Goal: Find specific page/section: Locate a particular part of the current website

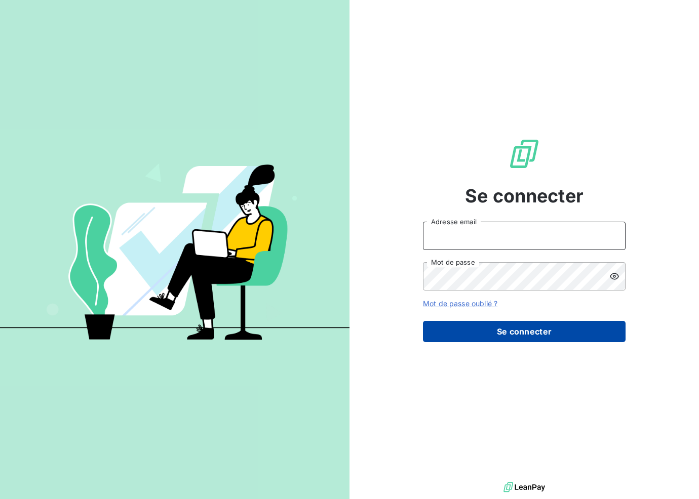
type input "[EMAIL_ADDRESS][DOMAIN_NAME]"
click at [524, 330] on button "Se connecter" at bounding box center [524, 331] width 203 height 21
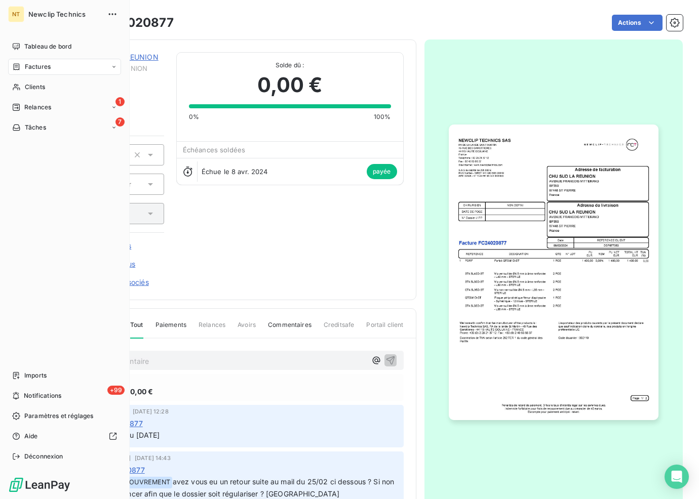
click at [47, 63] on span "Factures" at bounding box center [38, 66] width 26 height 9
click at [41, 45] on span "Tableau de bord" at bounding box center [47, 46] width 47 height 9
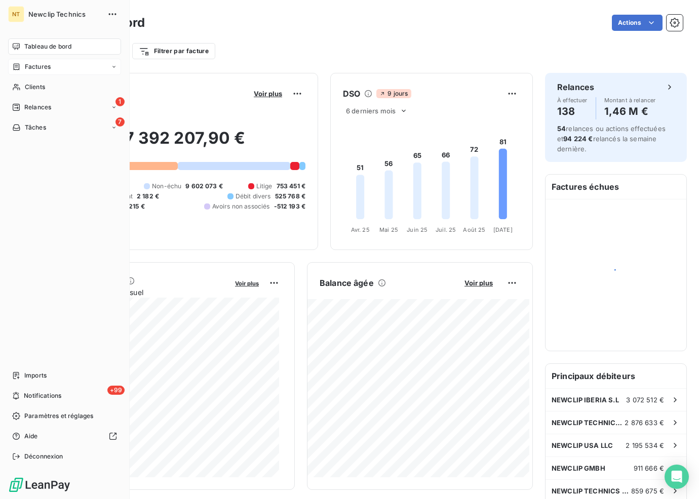
click at [25, 63] on span "Factures" at bounding box center [38, 66] width 26 height 9
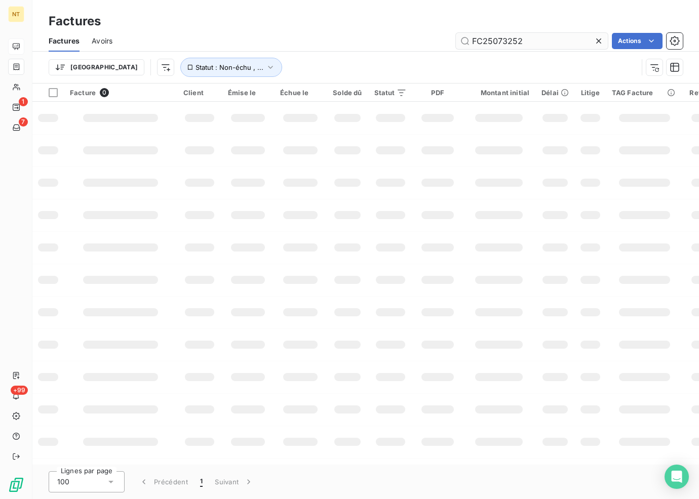
click at [535, 43] on input "FC25073252" at bounding box center [532, 41] width 152 height 16
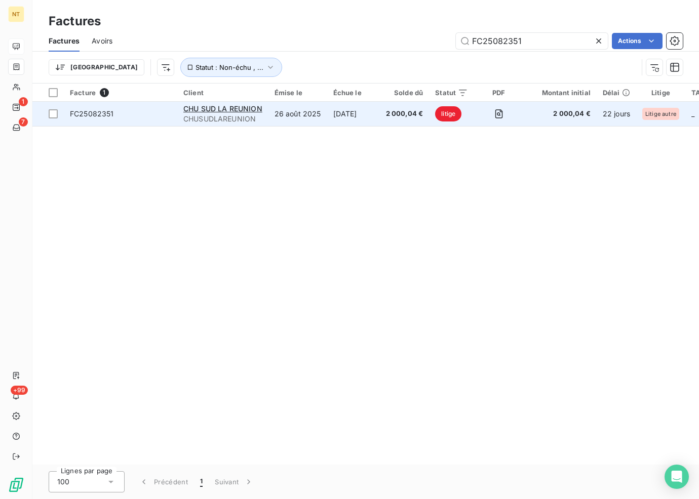
type input "FC25082351"
click at [338, 116] on td "[DATE]" at bounding box center [353, 114] width 53 height 24
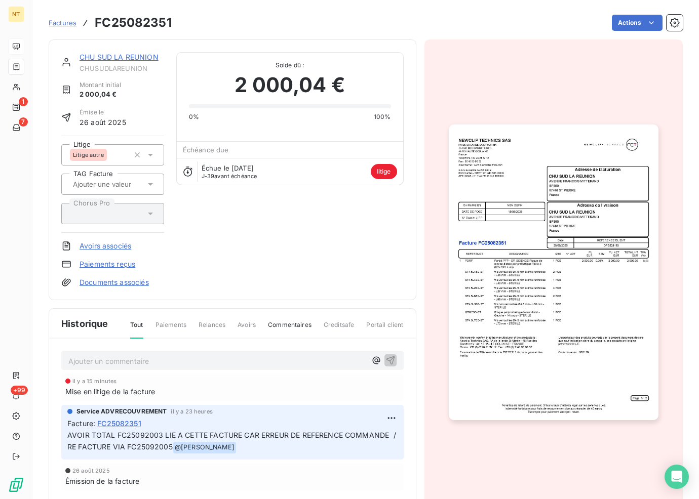
click at [136, 58] on link "CHU SUD LA REUNION" at bounding box center [118, 57] width 79 height 9
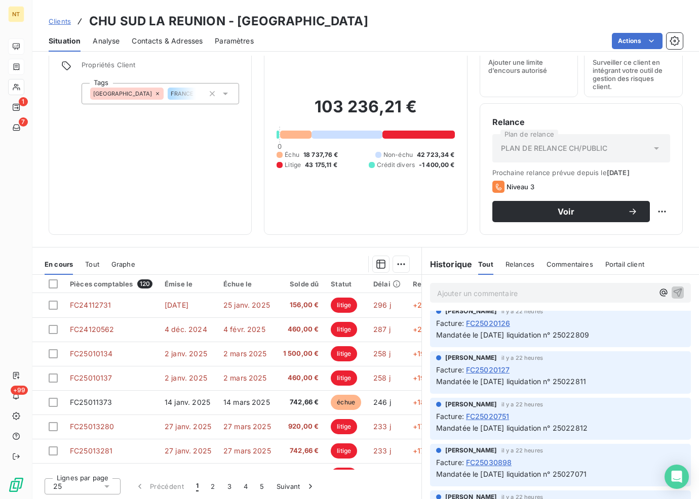
scroll to position [284, 0]
